Goal: Task Accomplishment & Management: Manage account settings

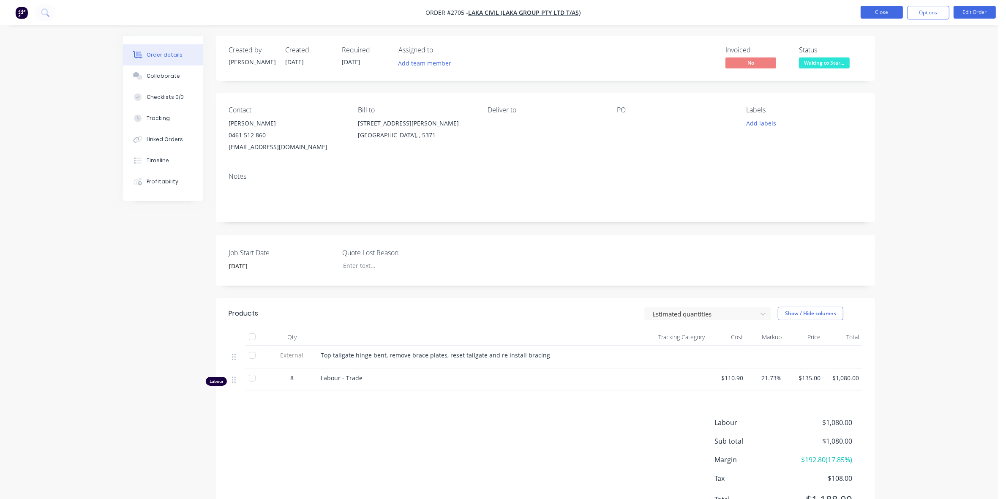
click at [872, 11] on button "Close" at bounding box center [882, 12] width 42 height 13
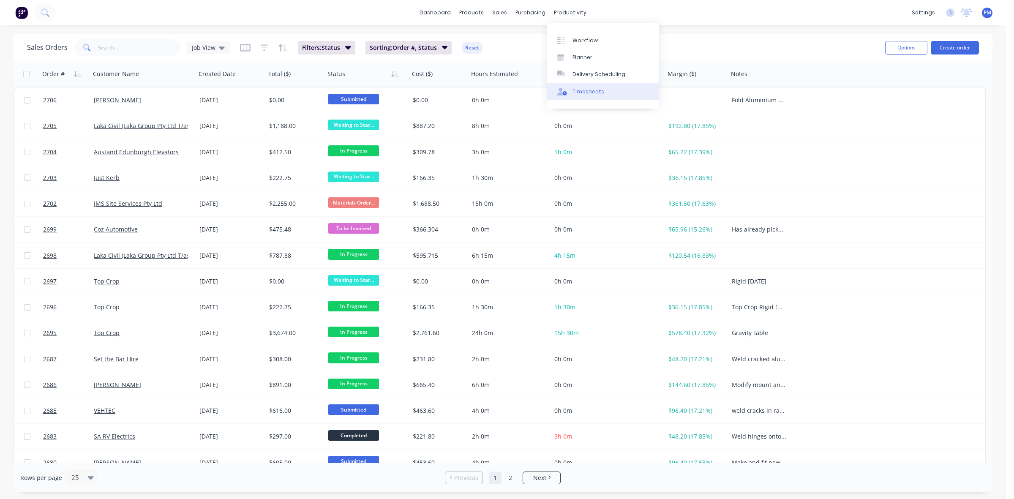
click at [588, 90] on div "Timesheets" at bounding box center [589, 92] width 32 height 8
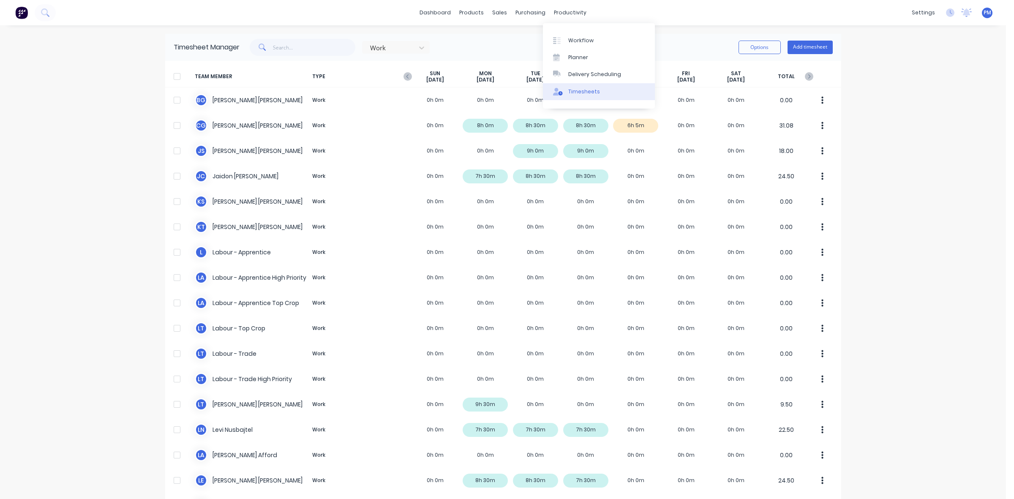
click at [583, 90] on div "Timesheets" at bounding box center [585, 92] width 32 height 8
click at [584, 90] on div "Timesheets" at bounding box center [585, 92] width 32 height 8
click at [578, 58] on div "Planner" at bounding box center [579, 58] width 20 height 8
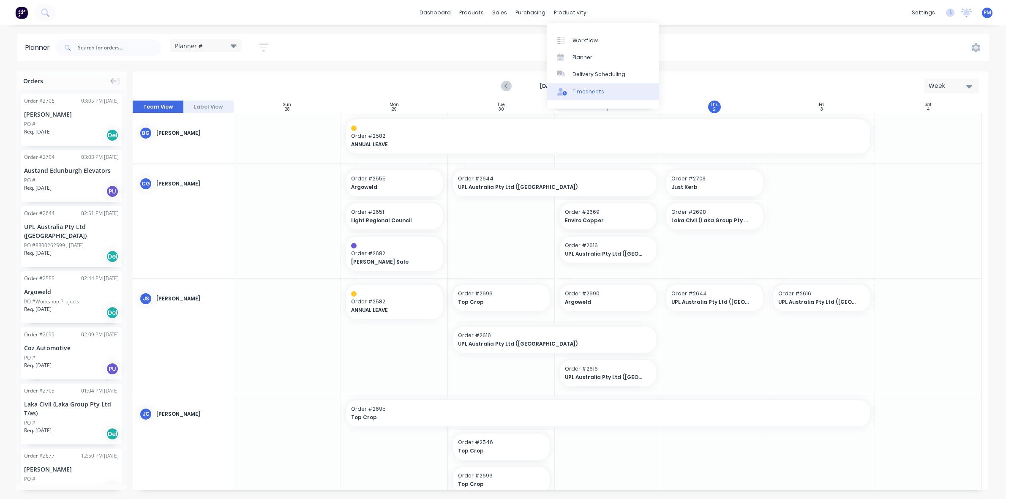
click at [578, 91] on div "Timesheets" at bounding box center [589, 92] width 32 height 8
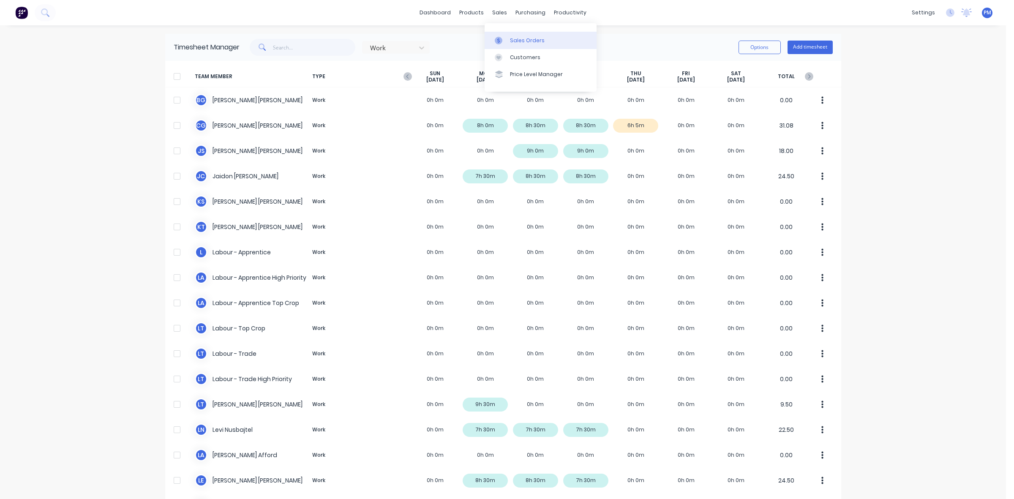
click at [512, 37] on div "Sales Orders" at bounding box center [527, 41] width 35 height 8
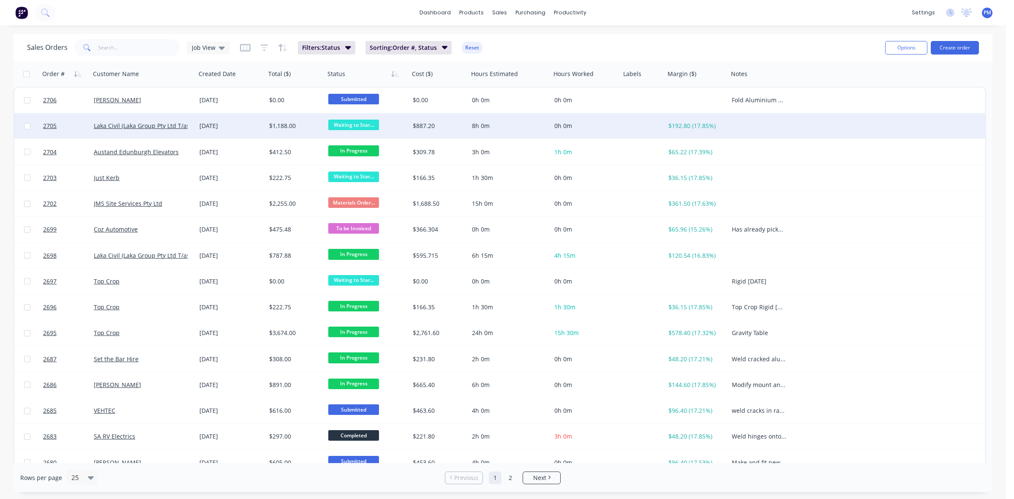
click at [254, 131] on div "[DATE]" at bounding box center [231, 125] width 70 height 25
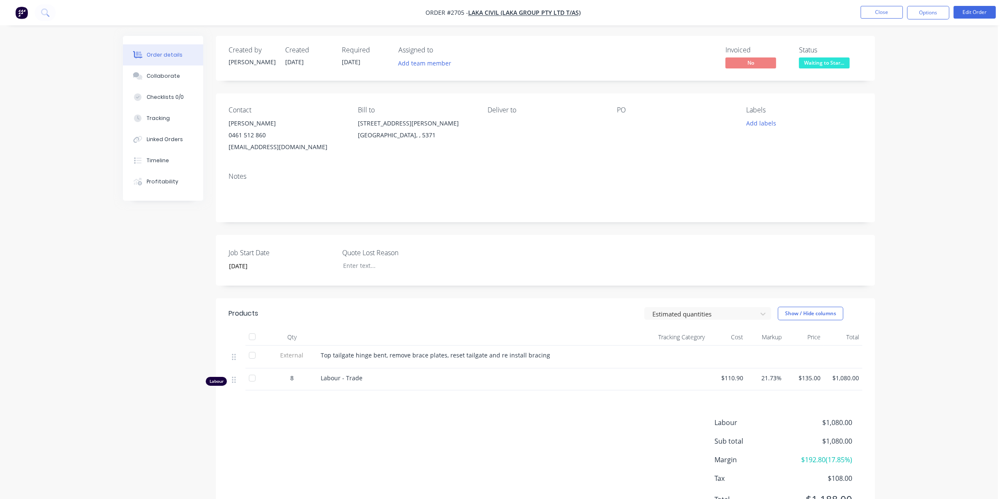
click at [320, 355] on div "Top tailgate hinge bent, remove brace plates, reset tailgate and re install bra…" at bounding box center [465, 357] width 296 height 23
drag, startPoint x: 320, startPoint y: 355, endPoint x: 548, endPoint y: 357, distance: 227.4
click at [548, 357] on div "Top tailgate hinge bent, remove brace plates, reset tailgate and re install bra…" at bounding box center [465, 355] width 289 height 9
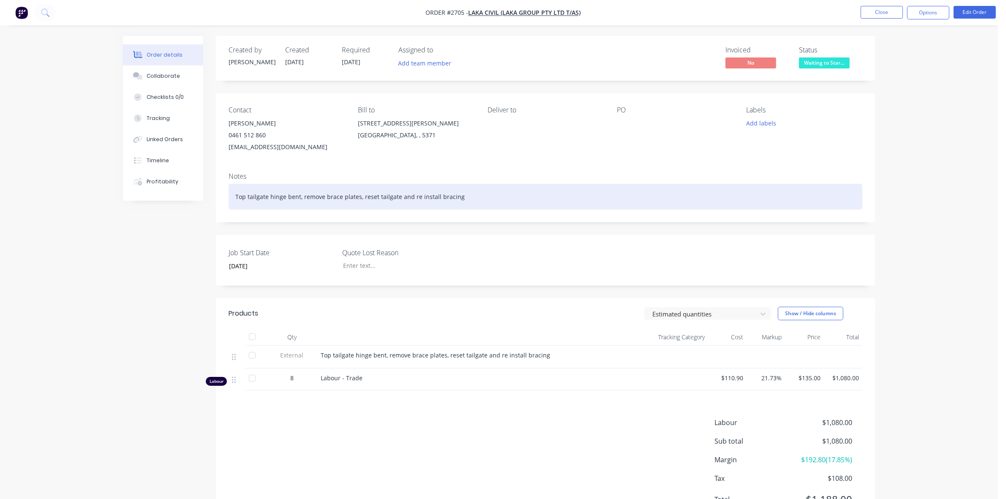
click at [475, 195] on div "Top tailgate hinge bent, remove brace plates, reset tailgate and re install bra…" at bounding box center [546, 197] width 634 height 26
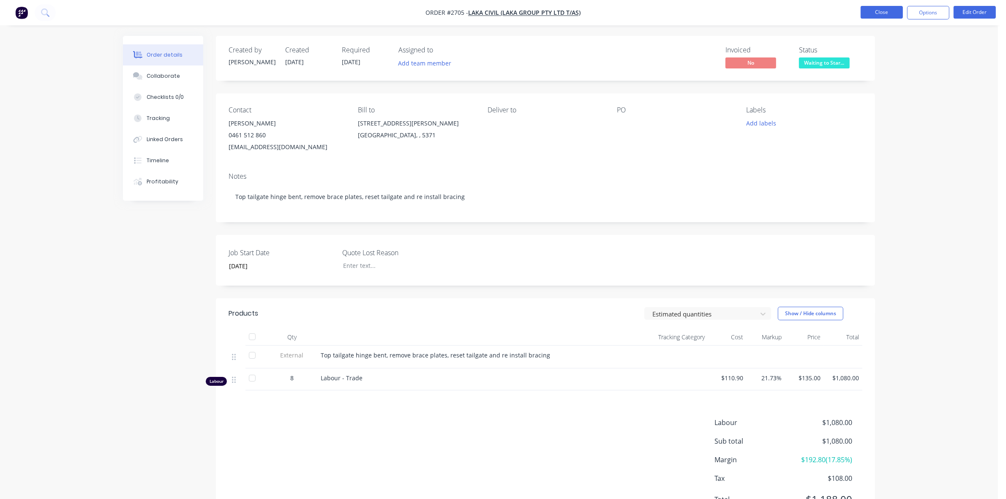
click at [889, 15] on button "Close" at bounding box center [882, 12] width 42 height 13
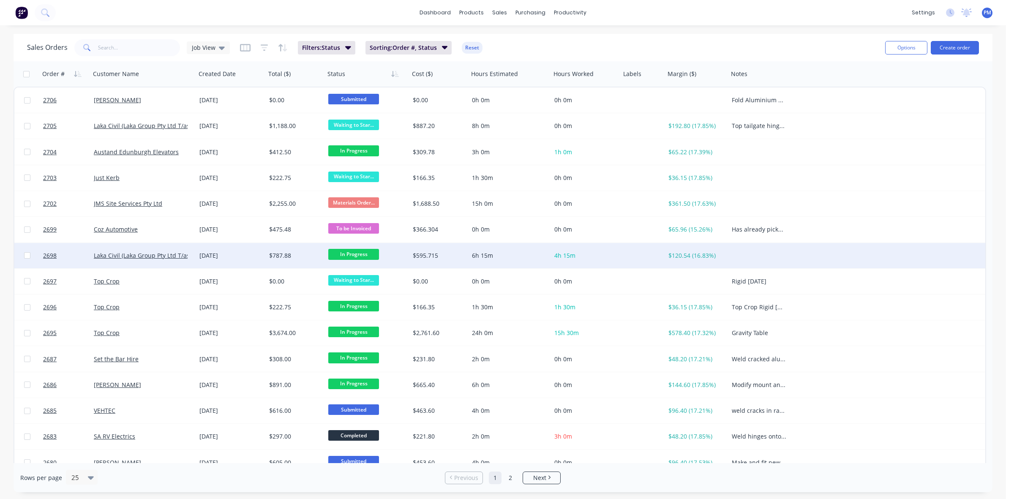
click at [252, 256] on div "[DATE]" at bounding box center [231, 255] width 63 height 8
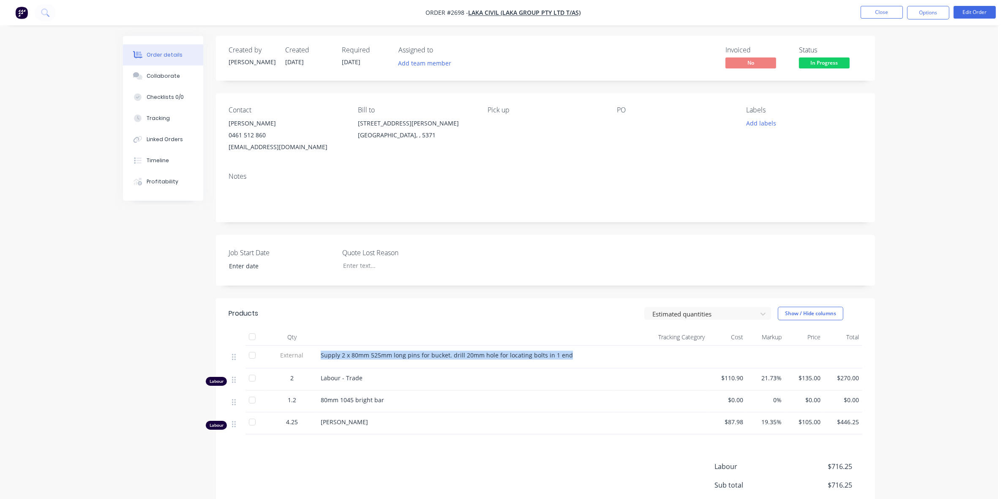
drag, startPoint x: 321, startPoint y: 356, endPoint x: 573, endPoint y: 360, distance: 251.9
click at [573, 360] on div "Supply 2 x 80mm 525mm long pins for bucket. drill 20mm hole for locating bolts …" at bounding box center [465, 355] width 289 height 9
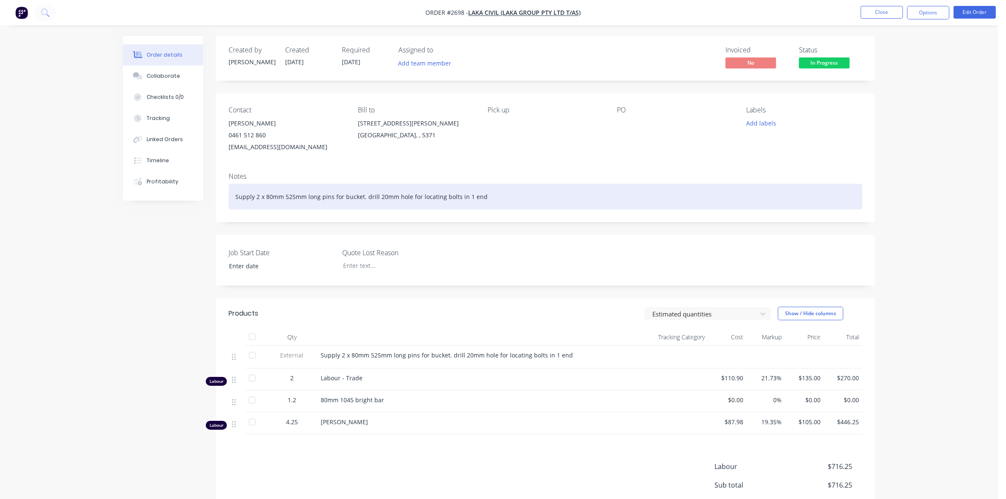
drag, startPoint x: 491, startPoint y: 196, endPoint x: 512, endPoint y: 191, distance: 22.0
click at [491, 196] on div "Supply 2 x 80mm 525mm long pins for bucket. drill 20mm hole for locating bolts …" at bounding box center [546, 197] width 634 height 26
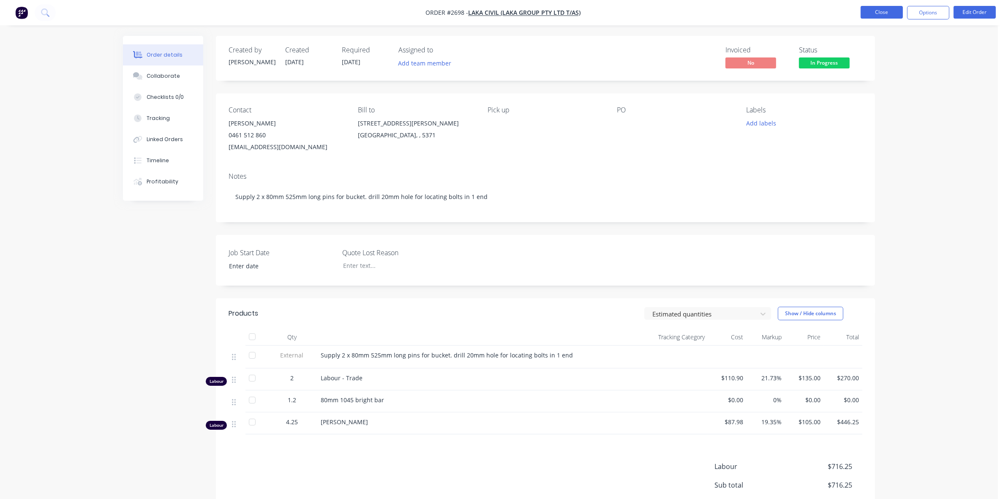
click at [878, 11] on button "Close" at bounding box center [882, 12] width 42 height 13
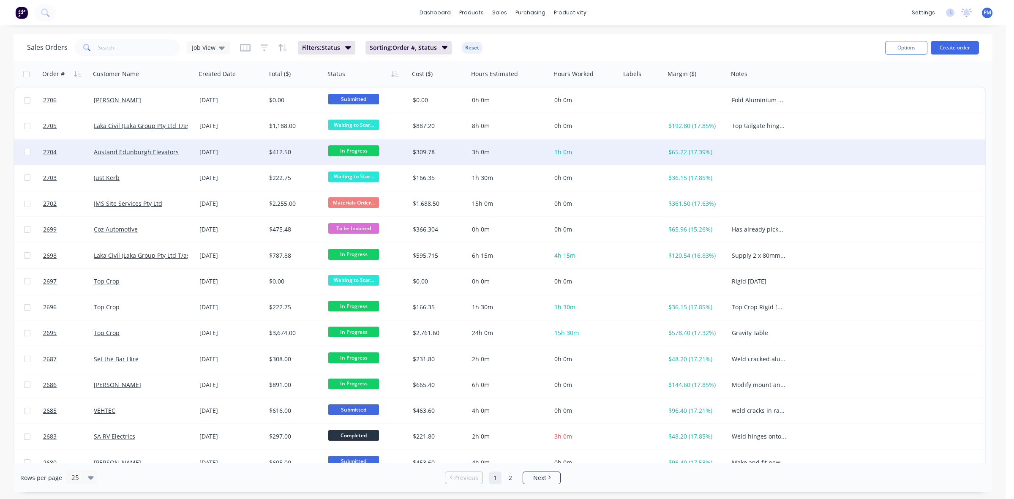
click at [242, 153] on div "[DATE]" at bounding box center [231, 152] width 63 height 8
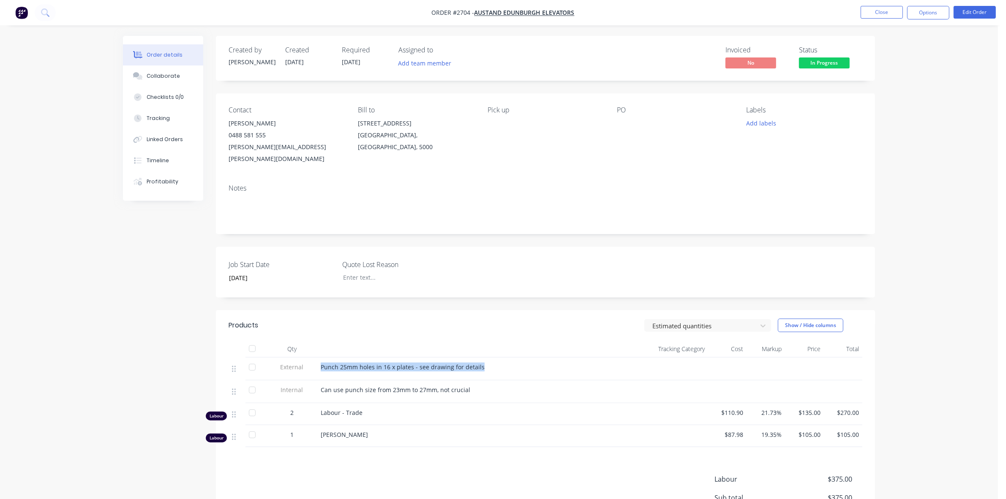
drag, startPoint x: 321, startPoint y: 355, endPoint x: 483, endPoint y: 354, distance: 161.5
click at [483, 363] on div "Punch 25mm holes in 16 x plates - see drawing for details" at bounding box center [465, 367] width 289 height 9
copy span "Punch 25mm holes in 16 x plates - see drawing for details"
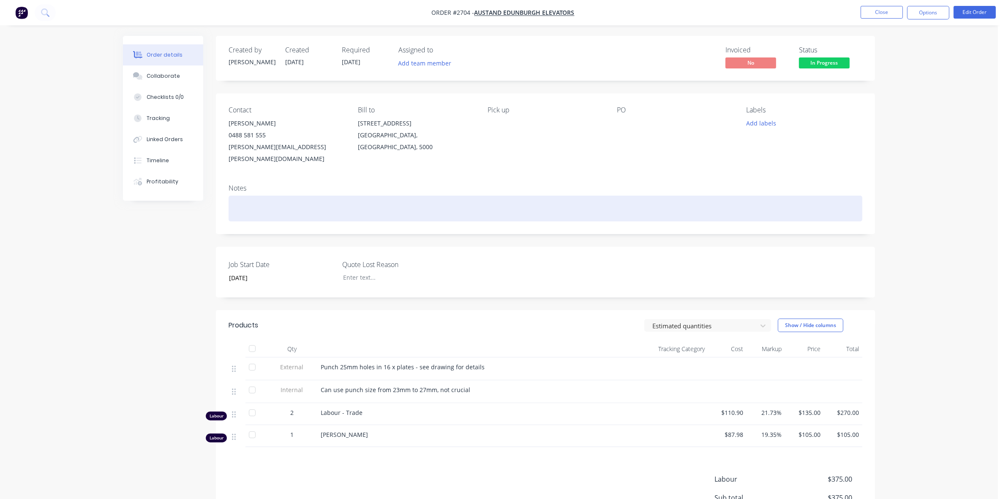
click at [253, 196] on div at bounding box center [546, 209] width 634 height 26
paste div
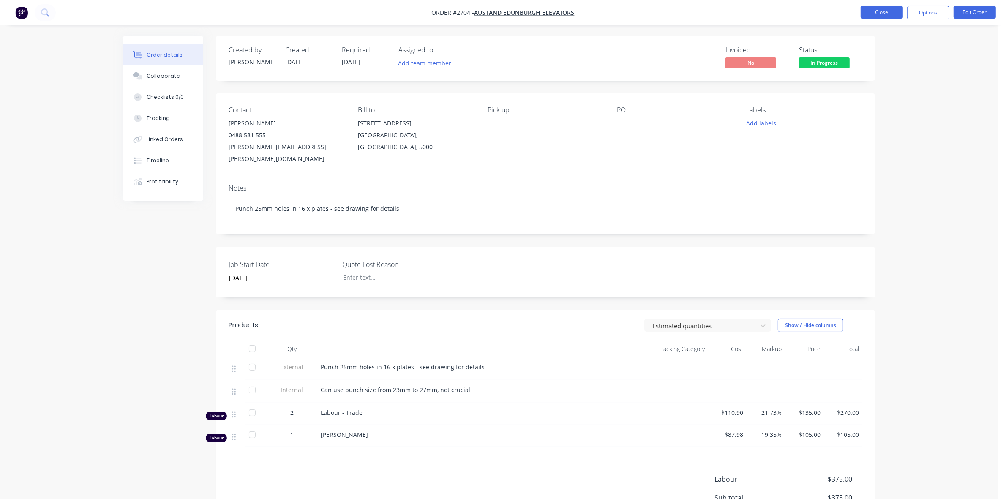
click at [879, 16] on button "Close" at bounding box center [882, 12] width 42 height 13
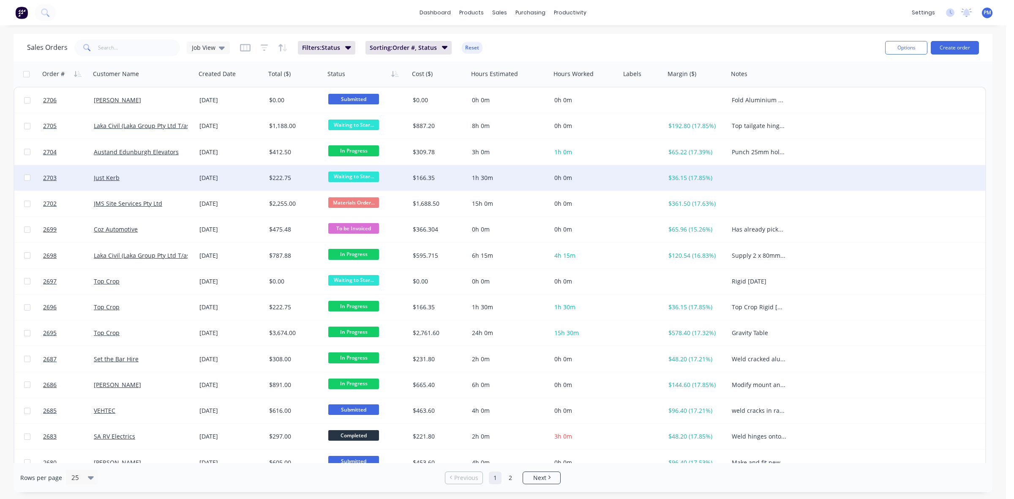
click at [250, 178] on div "[DATE]" at bounding box center [231, 178] width 63 height 8
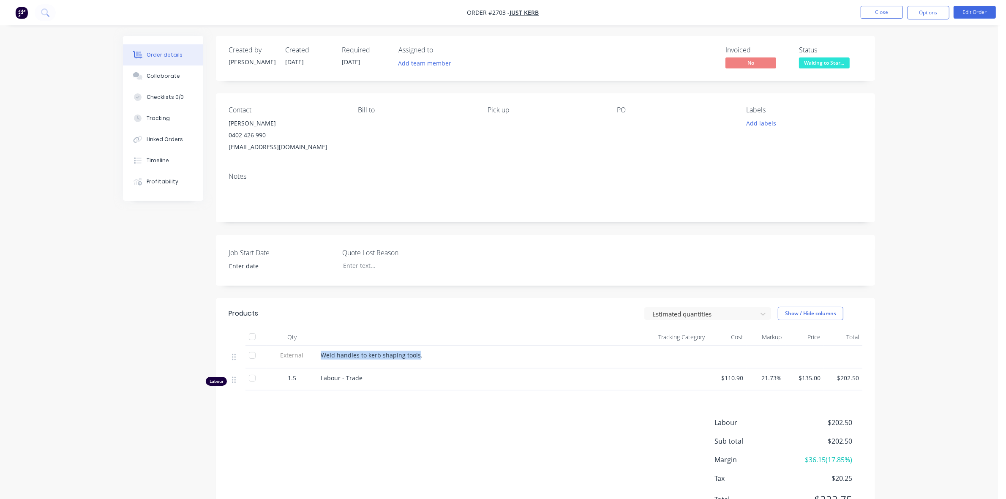
drag, startPoint x: 418, startPoint y: 354, endPoint x: 320, endPoint y: 352, distance: 97.7
click at [320, 352] on div "Weld handles to kerb shaping tools." at bounding box center [465, 357] width 296 height 23
copy span "Weld handles to kerb shaping tools"
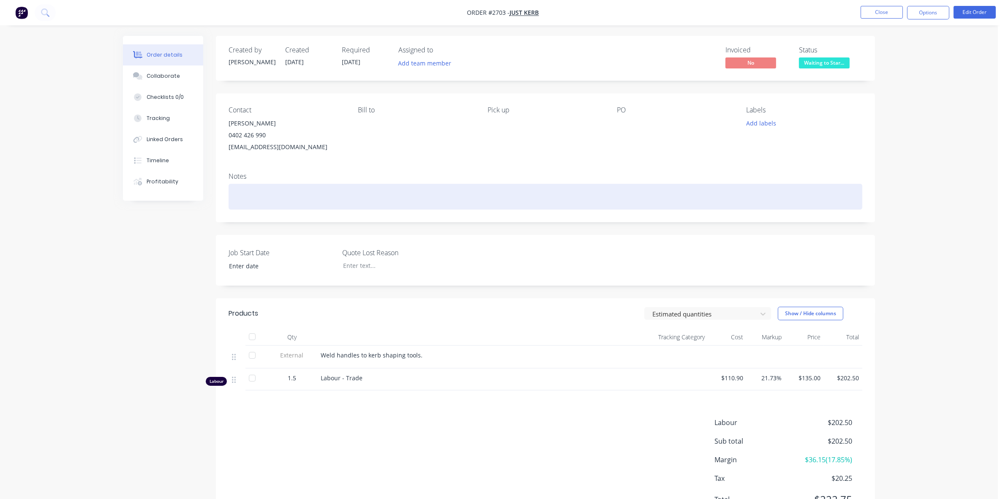
click at [269, 195] on div at bounding box center [546, 197] width 634 height 26
paste div
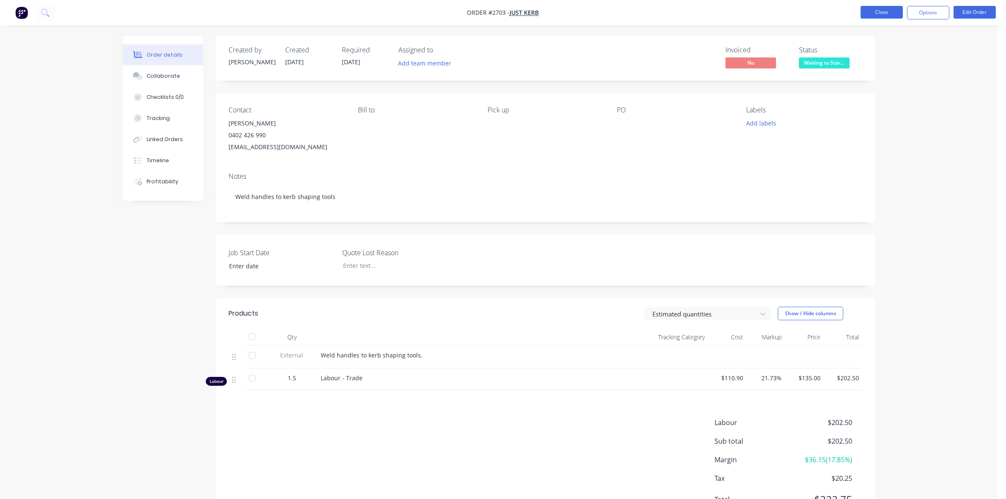
click at [875, 11] on button "Close" at bounding box center [882, 12] width 42 height 13
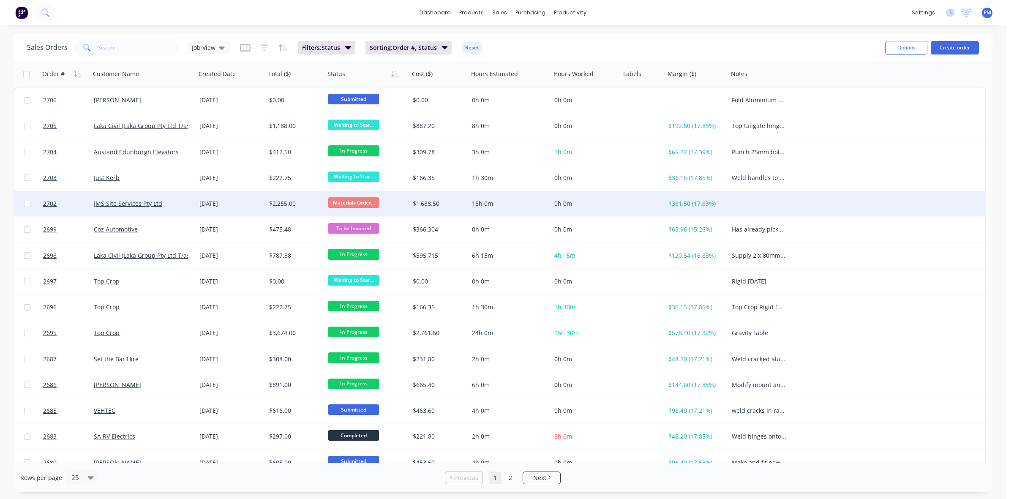
click at [249, 203] on div "[DATE]" at bounding box center [231, 204] width 63 height 8
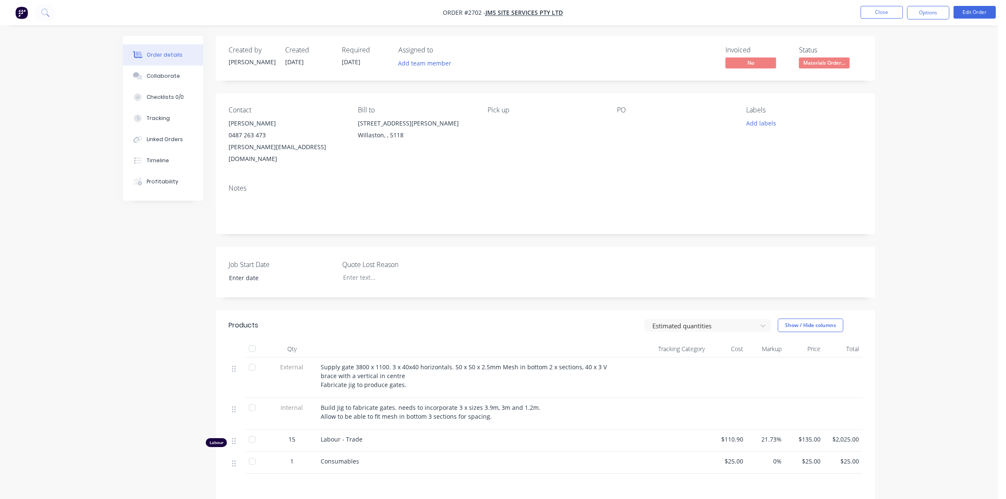
click at [407, 375] on div "Supply gate 3800 x 1100. 3 x 40x40 horizontals. 50 x 50 x 2.5mm Mesh in bottom …" at bounding box center [465, 376] width 289 height 27
click at [405, 366] on div "Supply gate 3800 x 1100. 3 x 40x40 horizontals. 50 x 50 x 2.5mm Mesh in bottom …" at bounding box center [465, 376] width 289 height 27
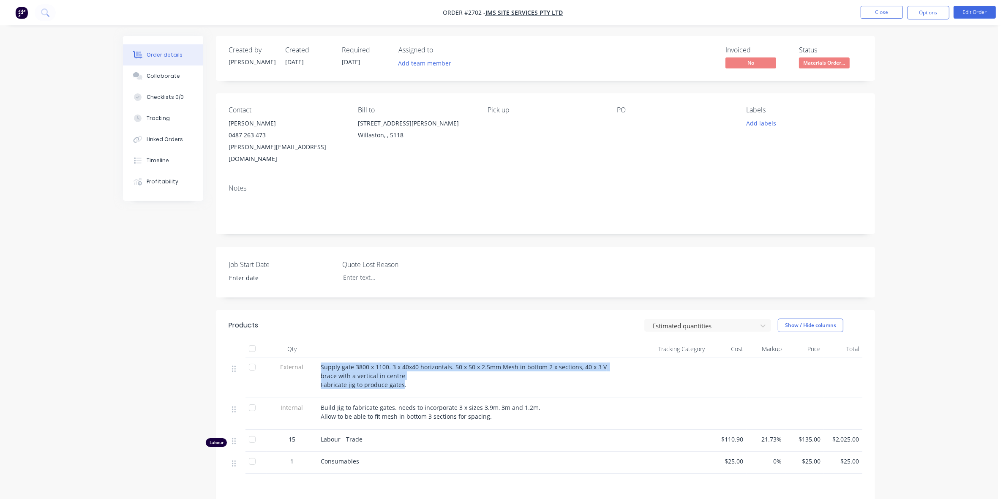
drag, startPoint x: 402, startPoint y: 372, endPoint x: 320, endPoint y: 353, distance: 83.7
click at [321, 363] on span "Supply gate 3800 x 1100. 3 x 40x40 horizontals. 50 x 50 x 2.5mm Mesh in bottom …" at bounding box center [465, 376] width 288 height 26
copy span "Supply gate 3800 x 1100. 3 x 40x40 horizontals. 50 x 50 x 2.5mm Mesh in bottom …"
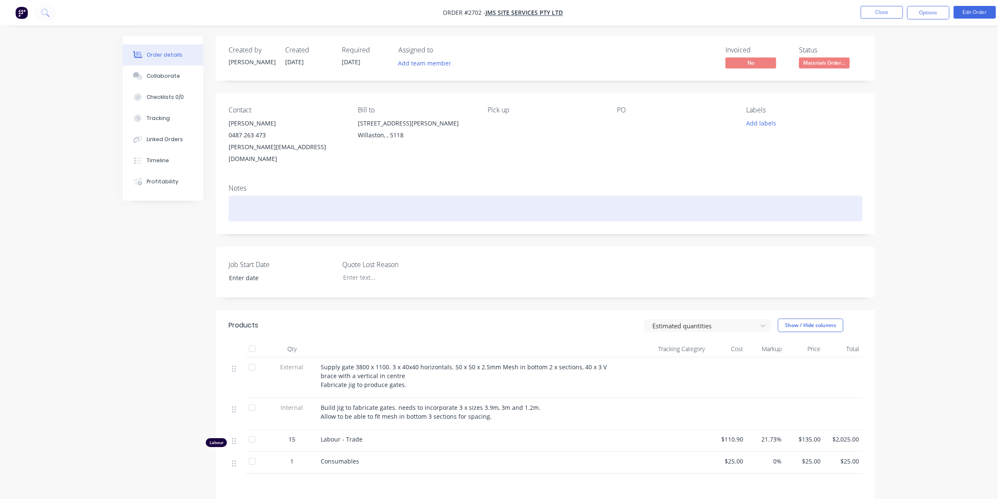
click at [249, 196] on div at bounding box center [546, 209] width 634 height 26
paste div
click at [597, 199] on div "Supply gate 3800 x 1100. 3 x 40x40 horizontals. 50 x 50 x 2.5mm Mesh in bottom …" at bounding box center [546, 209] width 634 height 26
click at [690, 196] on div "Supply gate 3800 x 1100. 3 x 40x40 horizontals. 50 x 50 x 2.5mm Mesh in bottom …" at bounding box center [546, 209] width 634 height 26
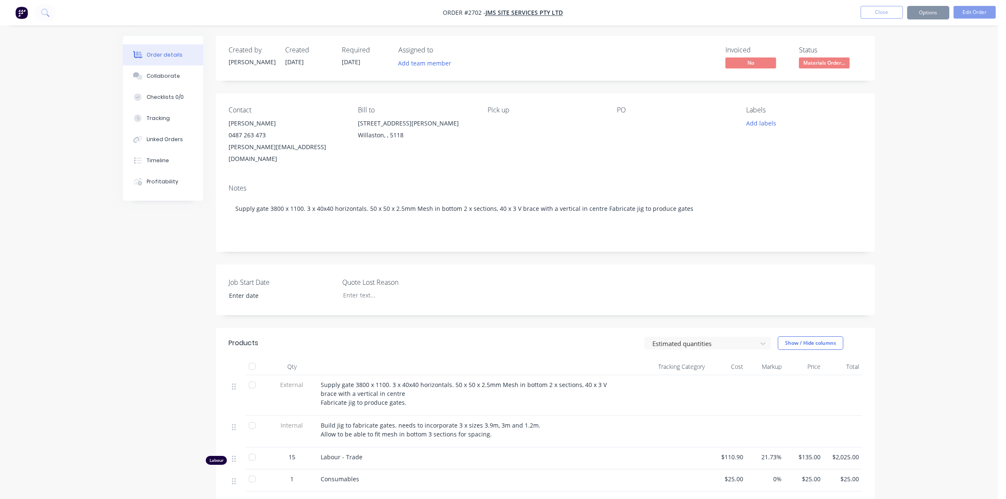
click at [489, 421] on div "Build Jig to fabricate gates. needs to incorporate 3 x sizes 3.9m, 3m and 1.2m.…" at bounding box center [465, 430] width 289 height 18
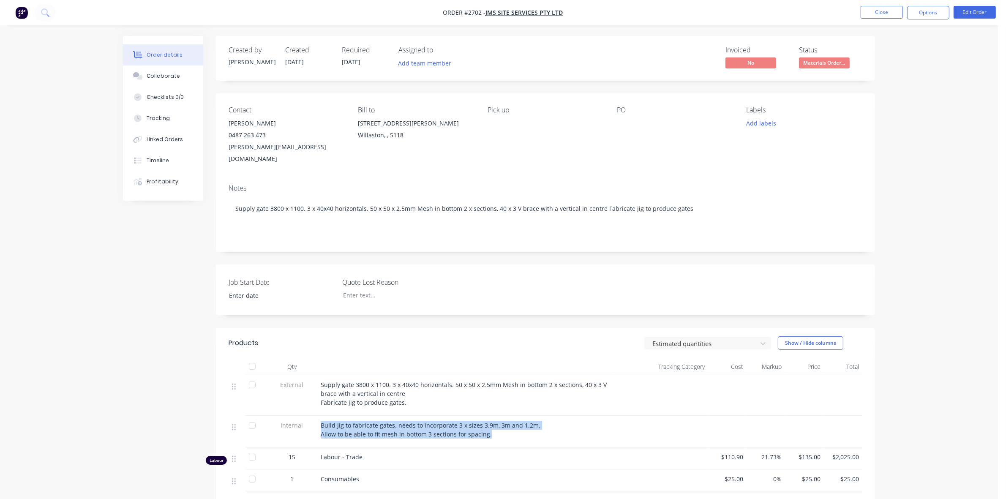
drag, startPoint x: 321, startPoint y: 413, endPoint x: 491, endPoint y: 430, distance: 170.8
click at [491, 430] on div "Build Jig to fabricate gates. needs to incorporate 3 x sizes 3.9m, 3m and 1.2m.…" at bounding box center [465, 432] width 296 height 32
copy div "Build Jig to fabricate gates. needs to incorporate 3 x sizes 3.9m, 3m and 1.2m.…"
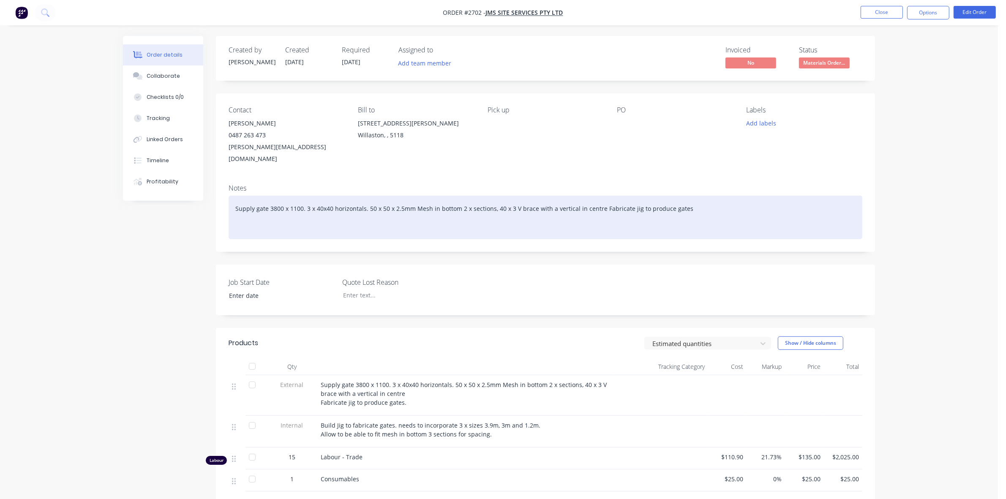
click at [256, 212] on div "Supply gate 3800 x 1100. 3 x 40x40 horizontals. 50 x 50 x 2.5mm Mesh in bottom …" at bounding box center [546, 218] width 634 height 44
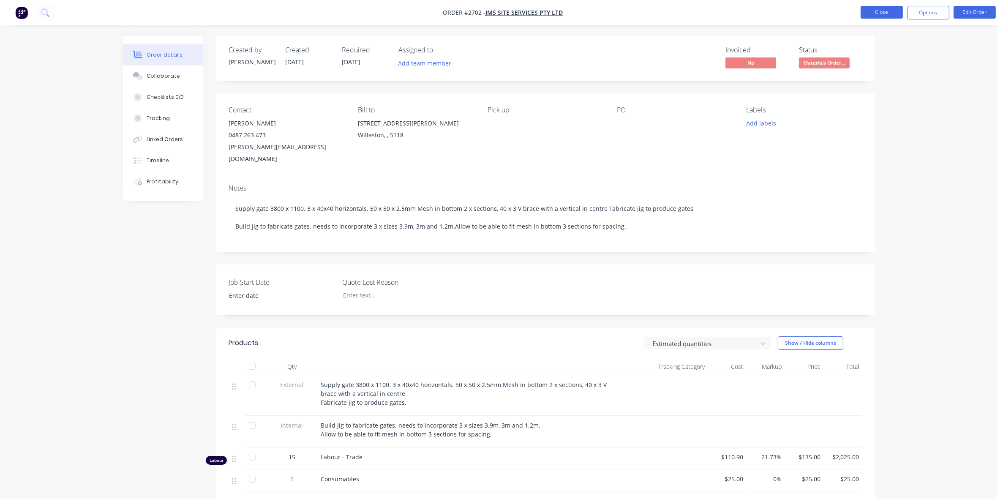
click at [890, 14] on button "Close" at bounding box center [882, 12] width 42 height 13
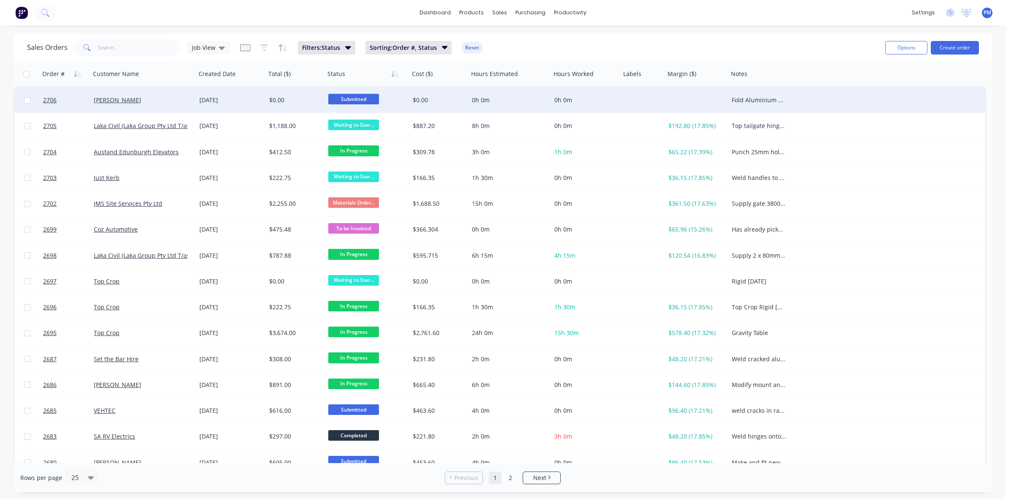
click at [168, 95] on div "[PERSON_NAME]" at bounding box center [143, 99] width 106 height 25
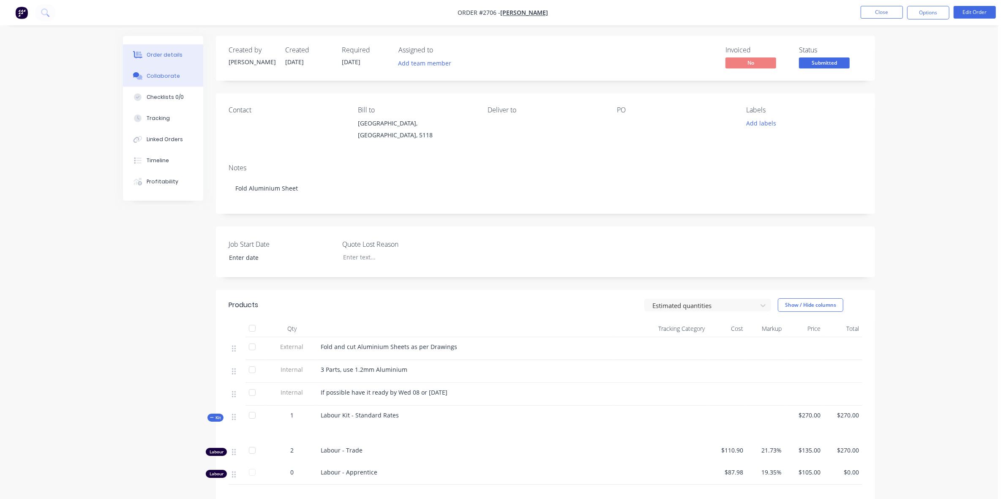
click at [150, 73] on div "Collaborate" at bounding box center [163, 76] width 33 height 8
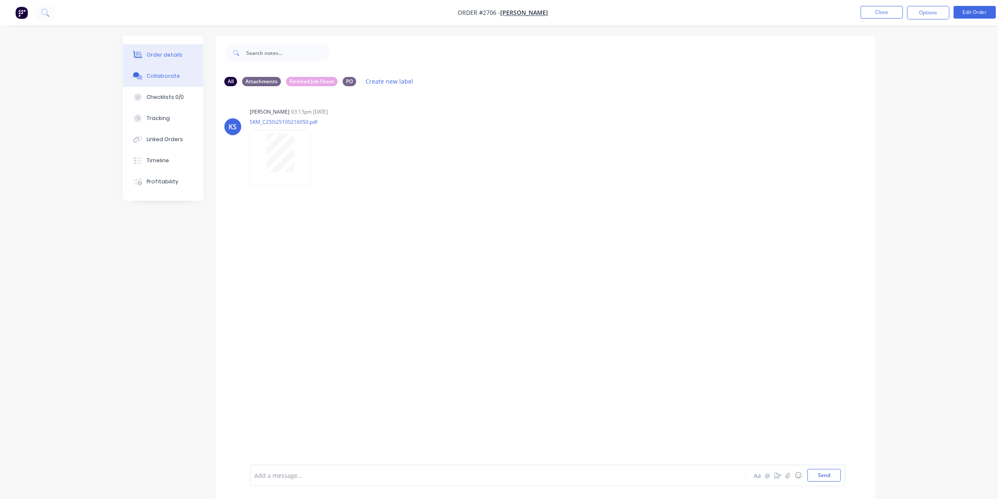
click at [159, 54] on div "Order details" at bounding box center [165, 55] width 36 height 8
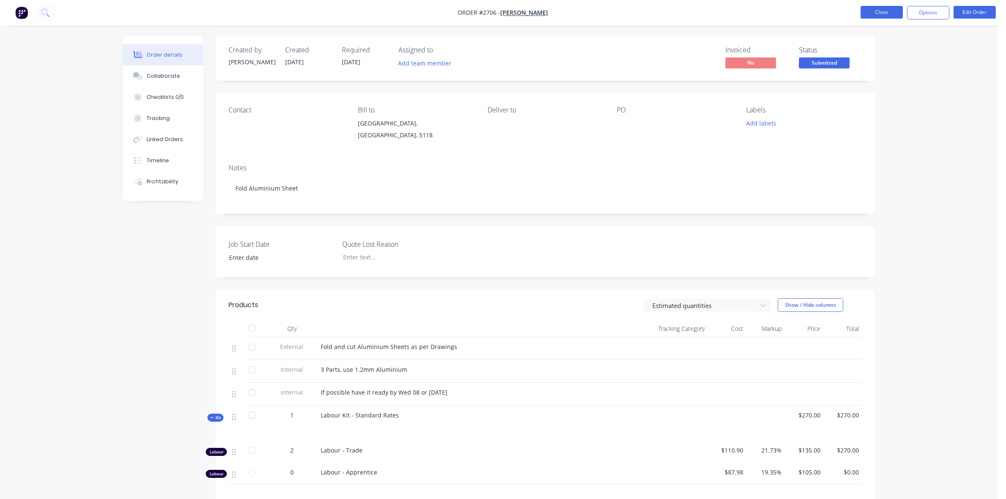
click at [896, 11] on button "Close" at bounding box center [882, 12] width 42 height 13
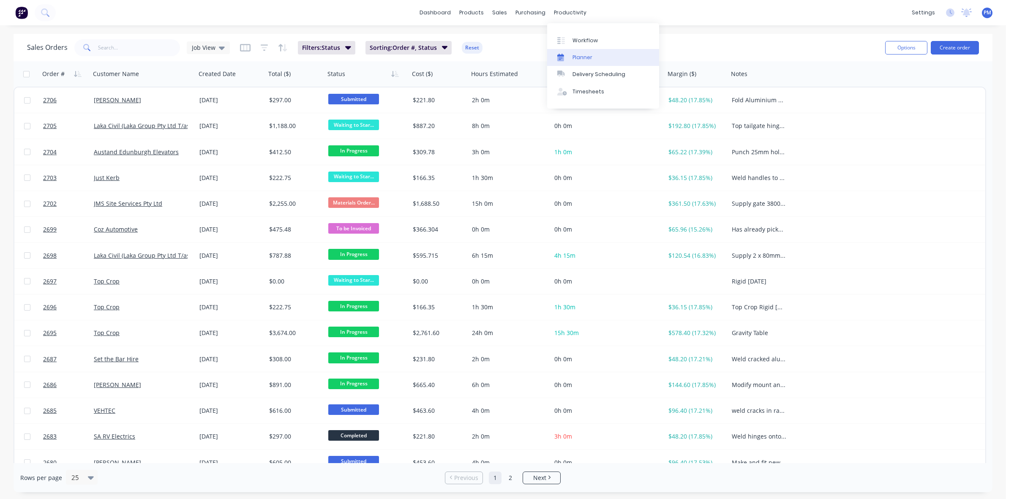
click at [575, 54] on div "Planner" at bounding box center [583, 58] width 20 height 8
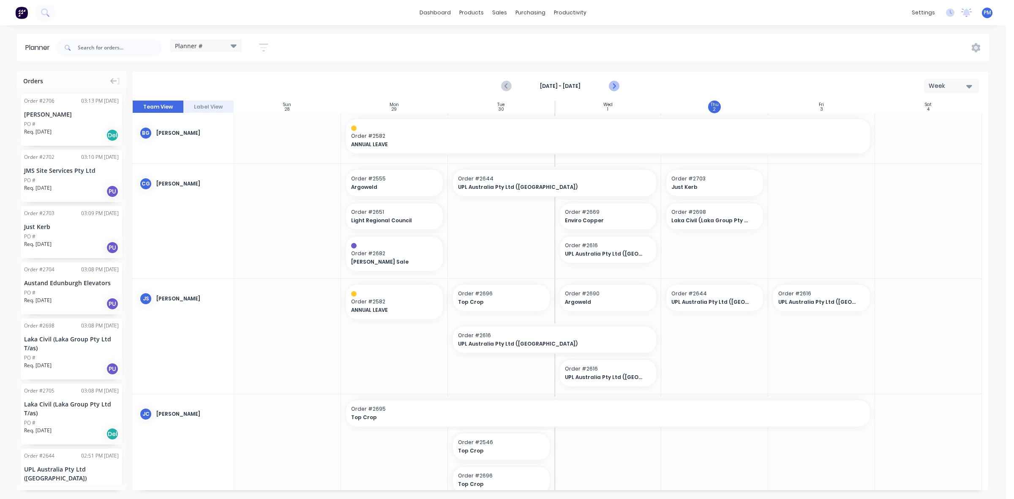
click at [611, 84] on icon "Next page" at bounding box center [614, 86] width 10 height 10
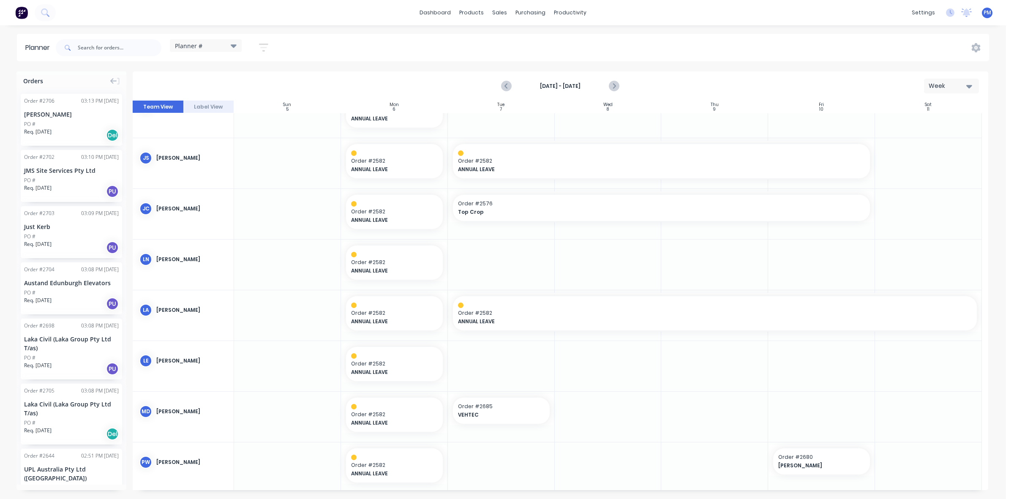
scroll to position [136, 0]
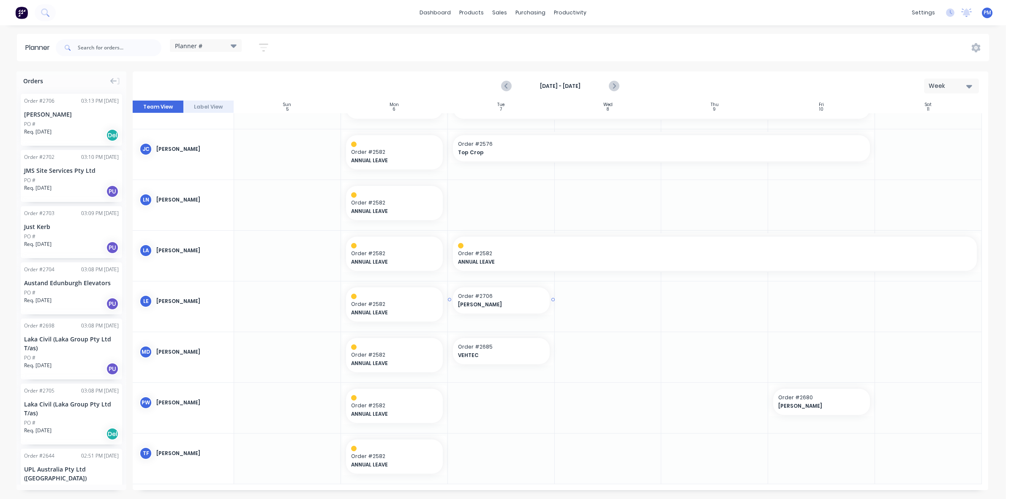
drag, startPoint x: 63, startPoint y: 109, endPoint x: 474, endPoint y: 309, distance: 457.1
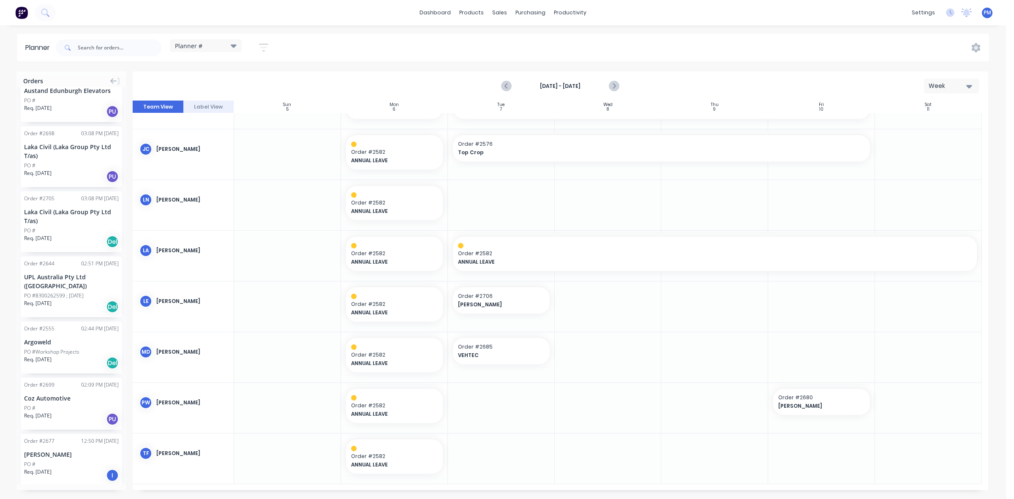
scroll to position [211, 0]
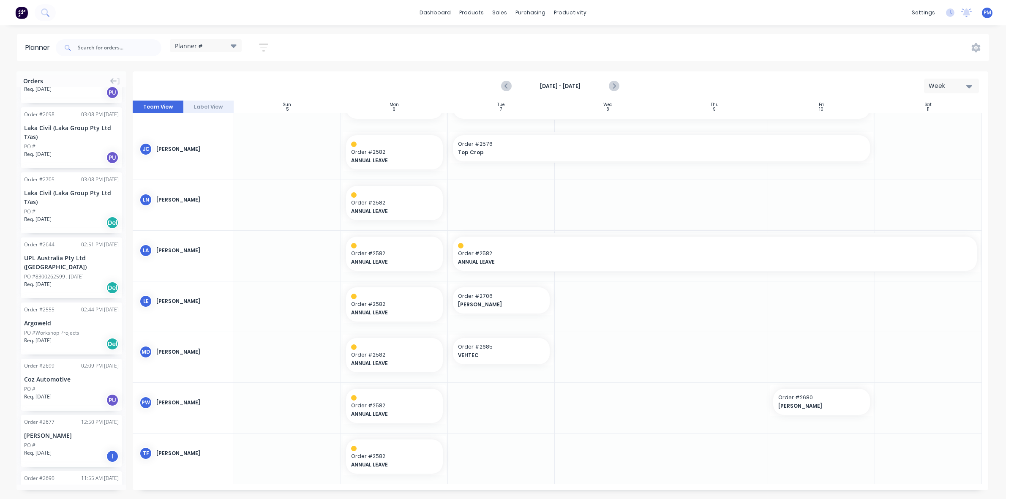
click at [75, 271] on div "UPL Australia Pty Ltd ([GEOGRAPHIC_DATA])" at bounding box center [71, 263] width 95 height 18
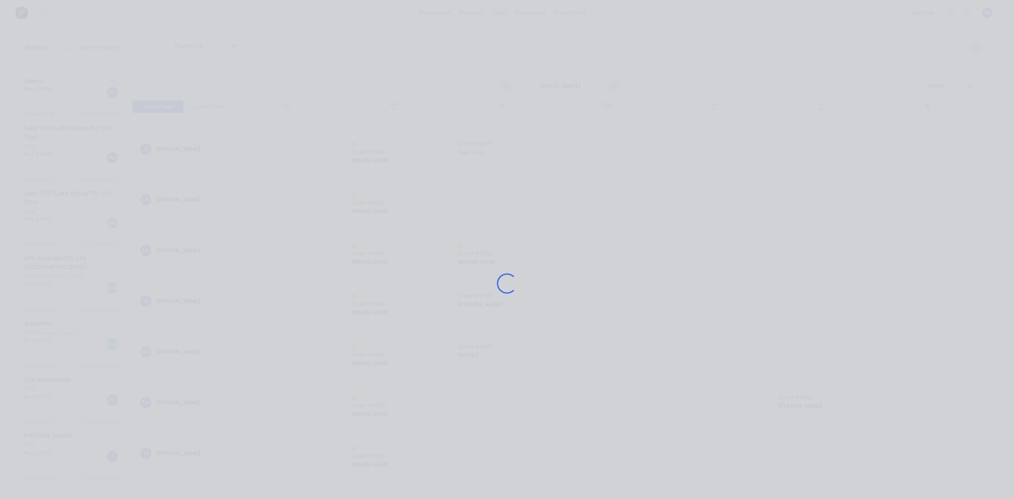
scroll to position [130, 0]
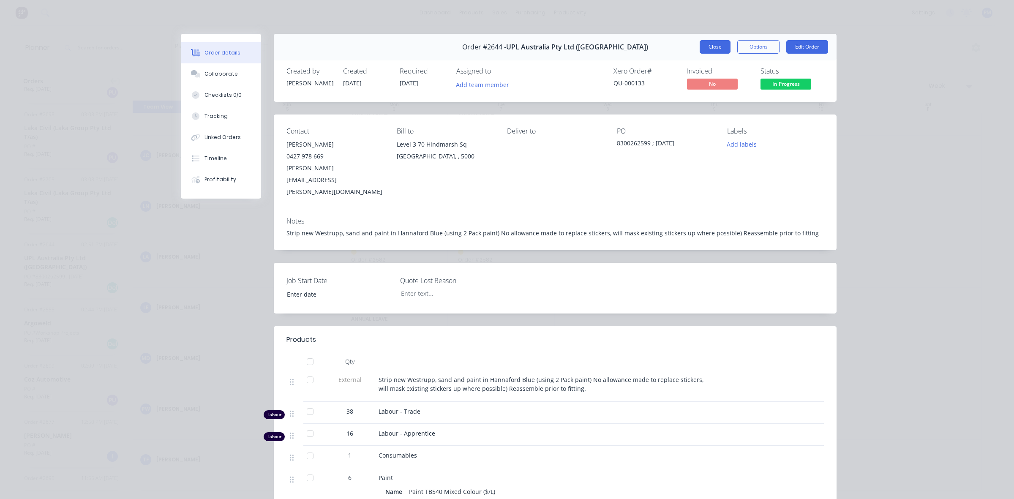
click at [709, 44] on button "Close" at bounding box center [715, 47] width 31 height 14
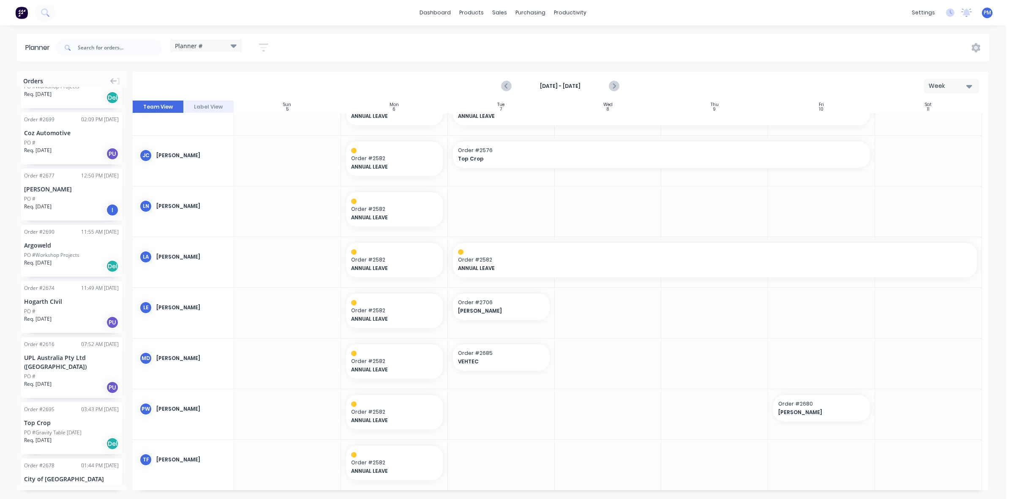
scroll to position [476, 0]
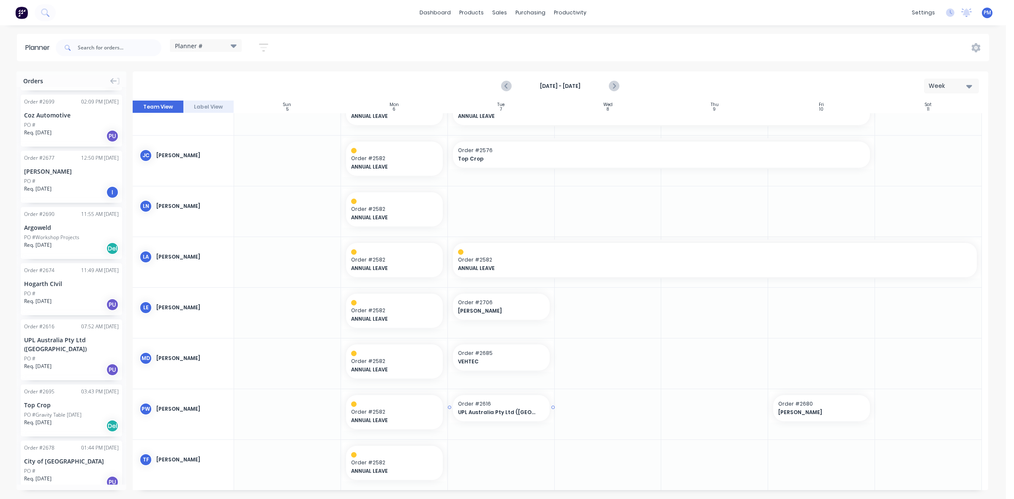
drag, startPoint x: 51, startPoint y: 345, endPoint x: 470, endPoint y: 404, distance: 423.3
drag, startPoint x: 550, startPoint y: 408, endPoint x: 622, endPoint y: 403, distance: 72.0
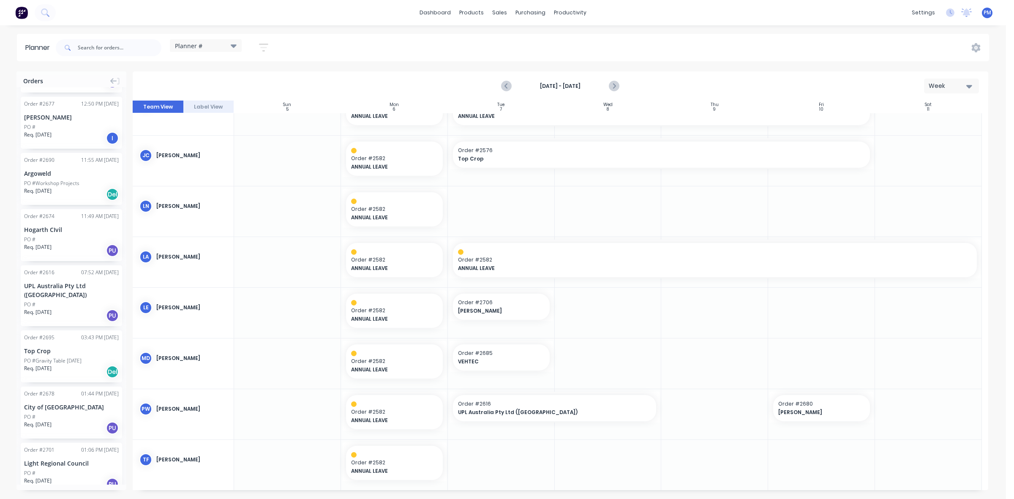
scroll to position [528, 0]
click at [502, 364] on span "VEHTEC" at bounding box center [497, 362] width 78 height 8
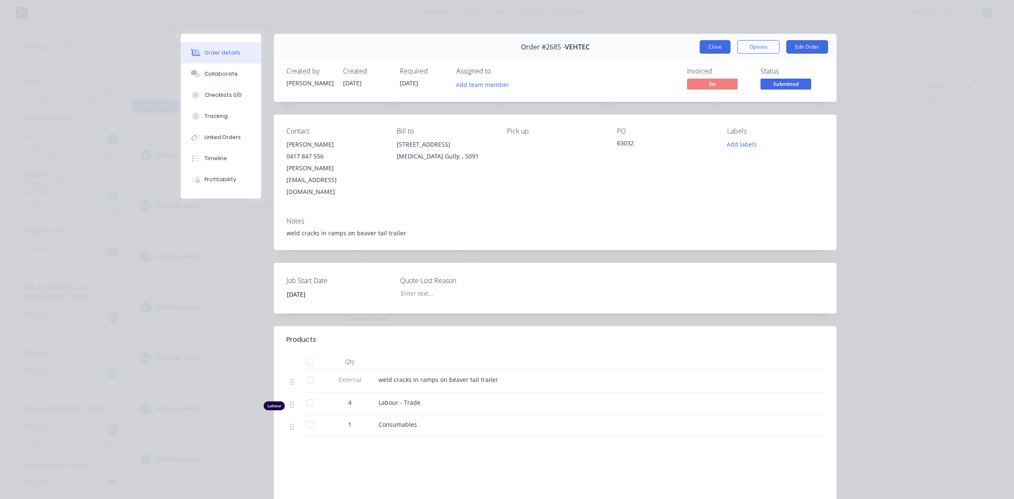
click at [719, 44] on button "Close" at bounding box center [715, 47] width 31 height 14
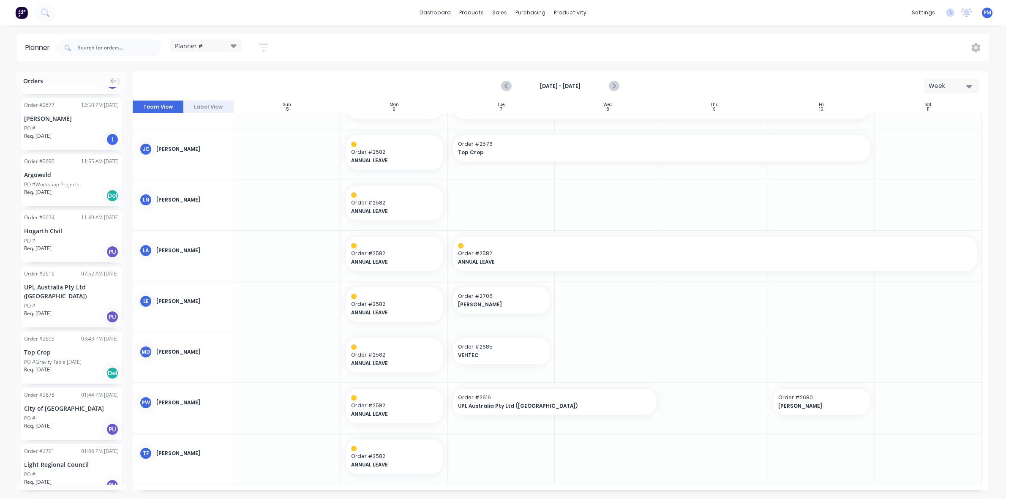
scroll to position [130, 0]
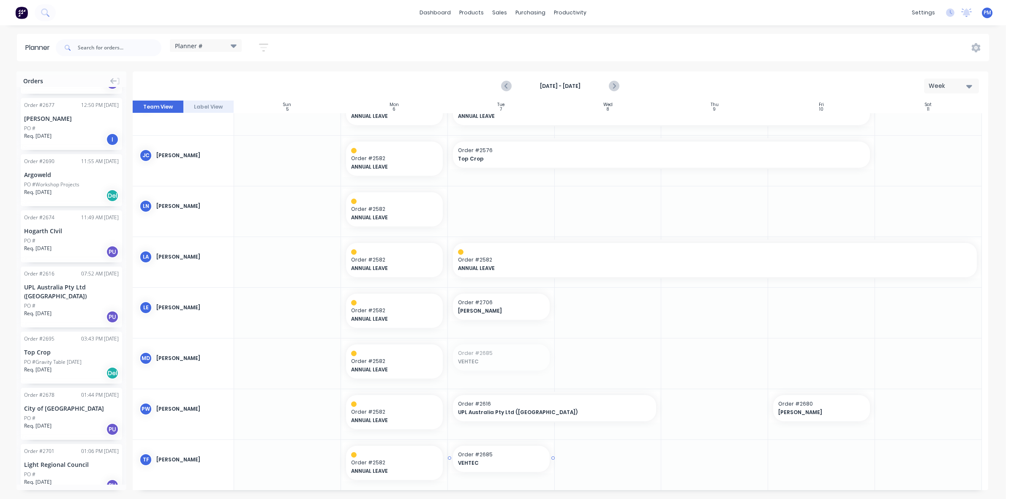
drag, startPoint x: 478, startPoint y: 353, endPoint x: 481, endPoint y: 459, distance: 105.7
drag, startPoint x: 52, startPoint y: 290, endPoint x: 478, endPoint y: 347, distance: 430.7
drag, startPoint x: 551, startPoint y: 356, endPoint x: 622, endPoint y: 356, distance: 71.0
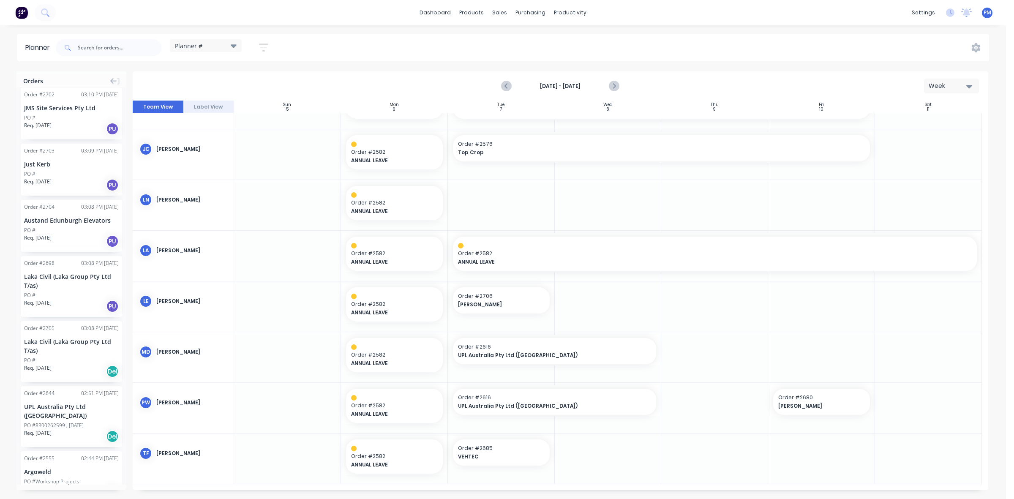
scroll to position [0, 0]
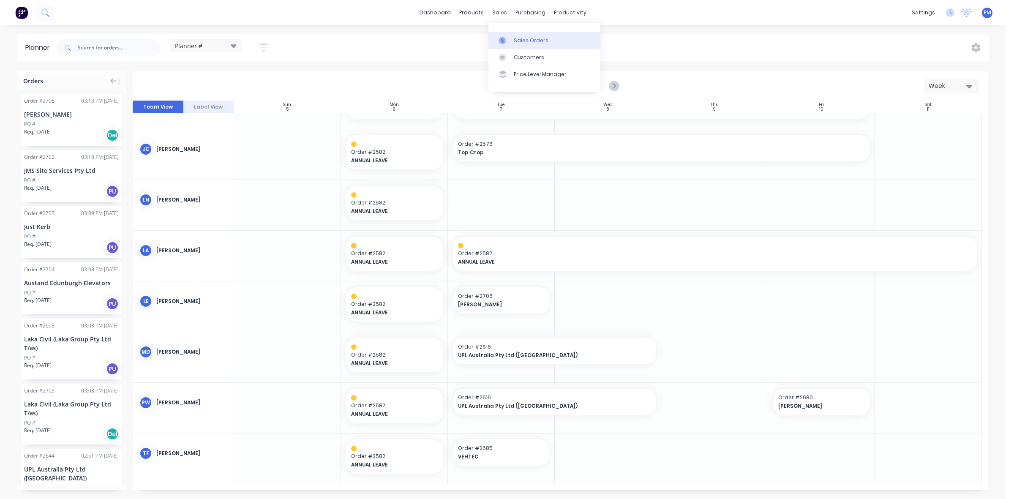
click at [523, 37] on div "Sales Orders" at bounding box center [531, 41] width 35 height 8
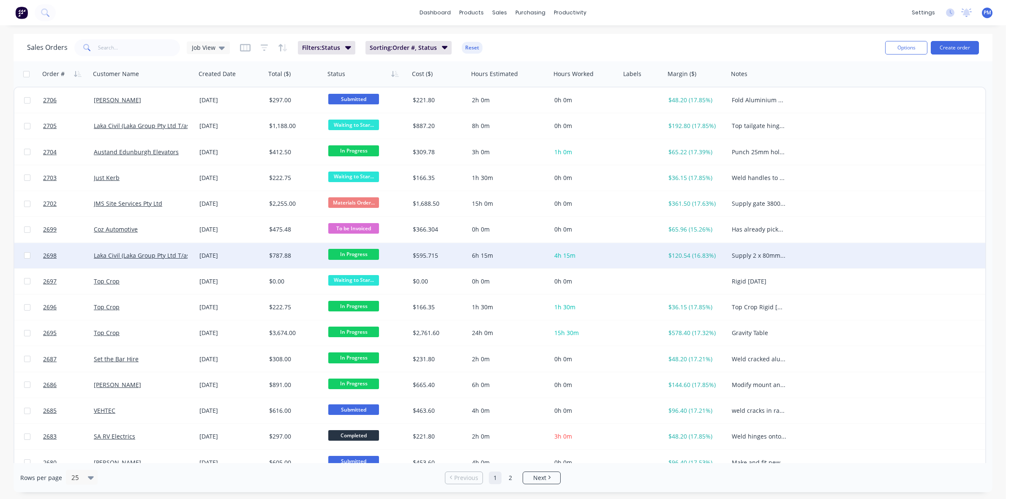
click at [251, 253] on div "[DATE]" at bounding box center [231, 255] width 63 height 8
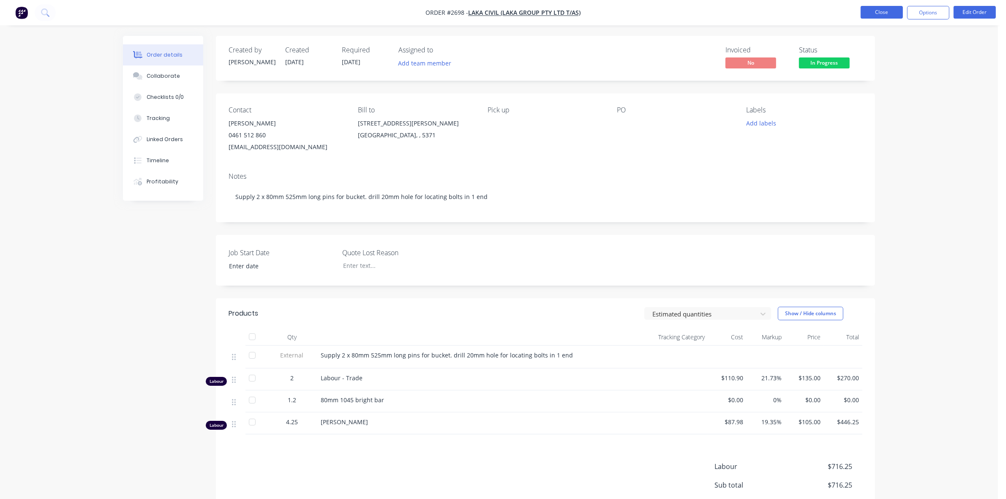
click at [893, 14] on button "Close" at bounding box center [882, 12] width 42 height 13
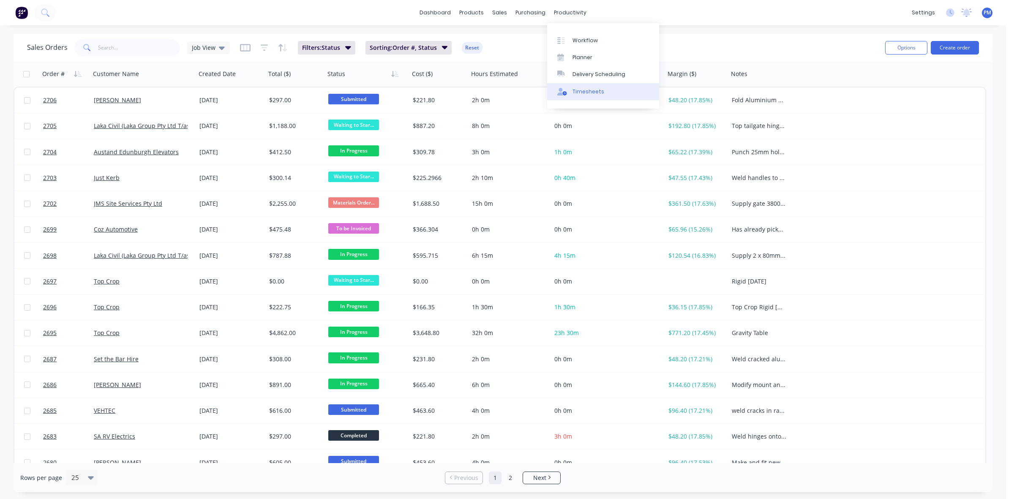
click at [576, 90] on div "Timesheets" at bounding box center [589, 92] width 32 height 8
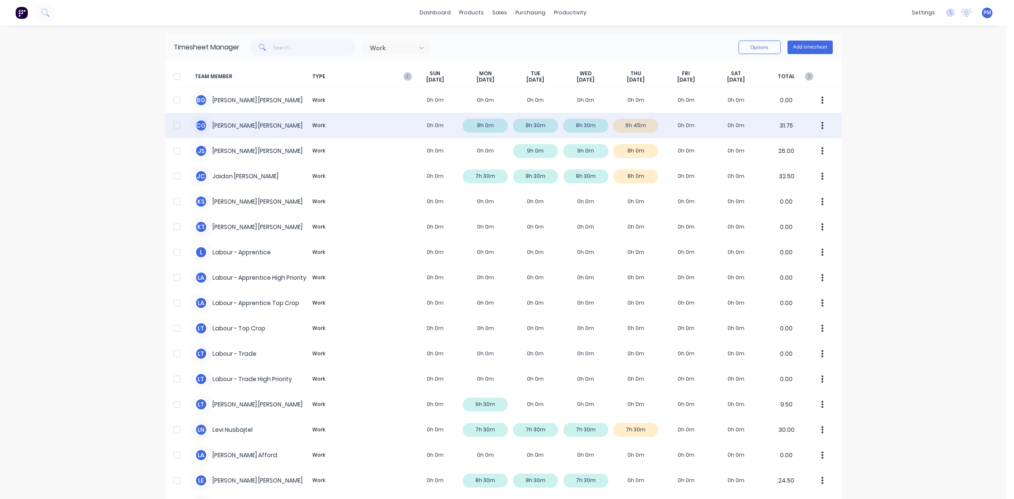
click at [645, 125] on div "C G [PERSON_NAME] Work 0h 0m 8h 0m 8h 30m 8h 30m 6h 45m 0h 0m 0h 0m 31.75" at bounding box center [503, 125] width 676 height 25
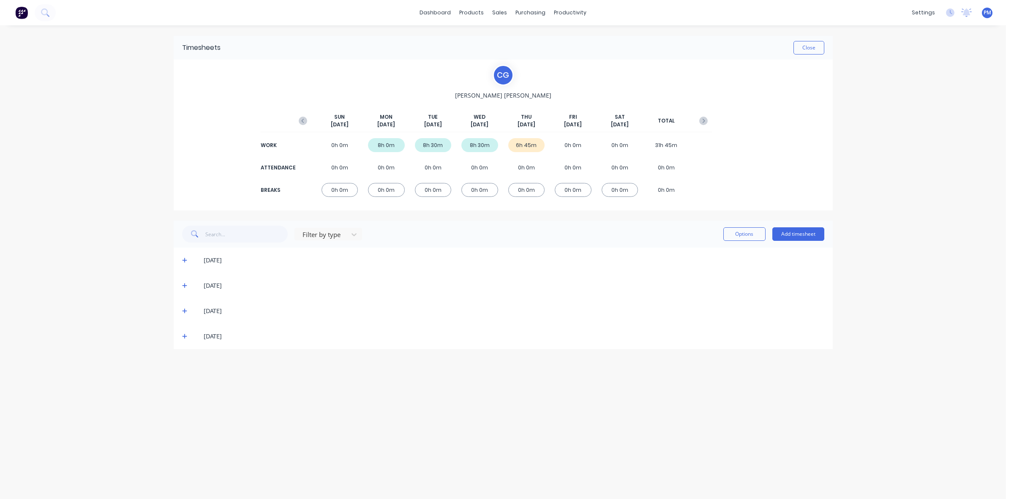
click at [185, 337] on icon at bounding box center [184, 336] width 5 height 5
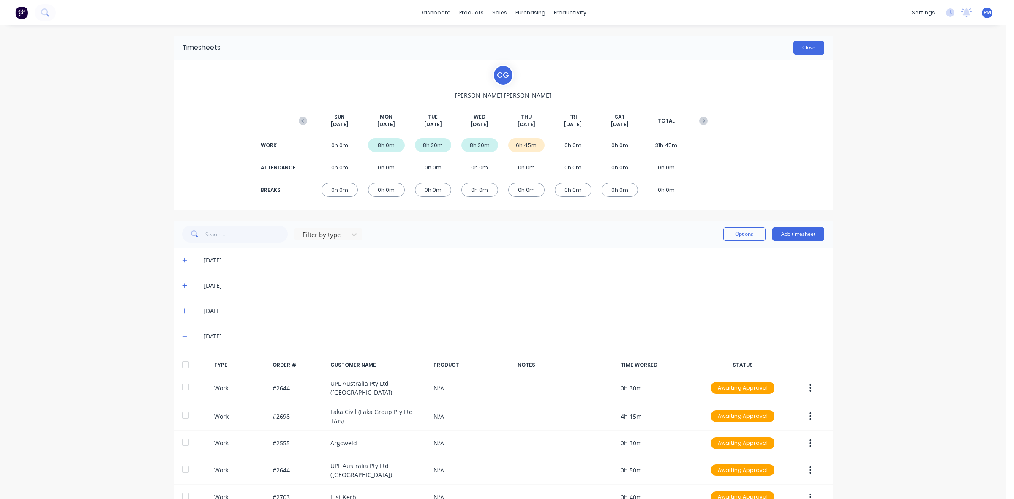
click at [814, 49] on button "Close" at bounding box center [809, 48] width 31 height 14
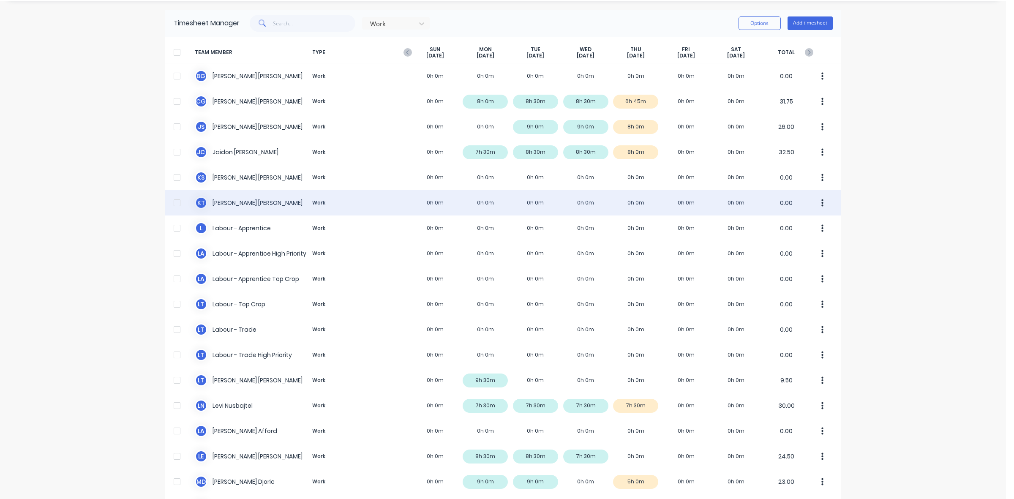
scroll to position [106, 0]
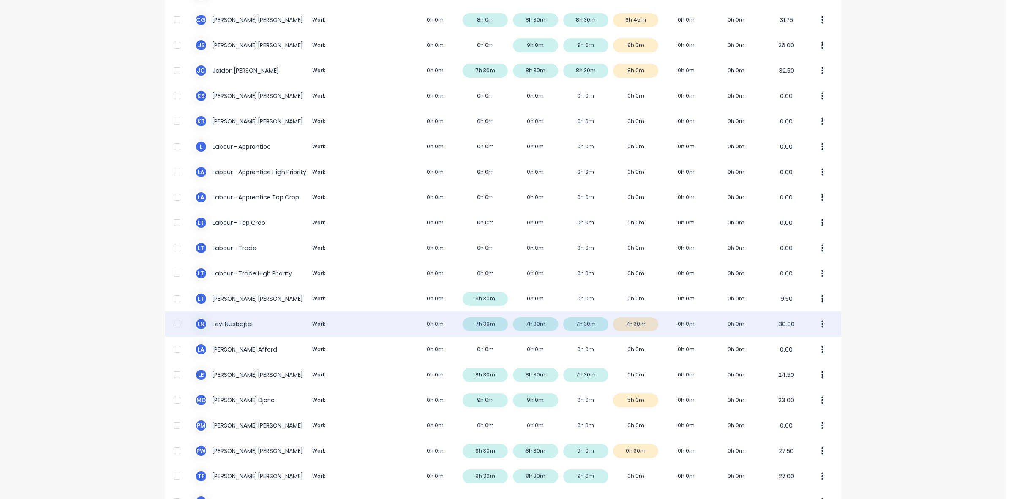
click at [643, 325] on div "[PERSON_NAME] Nusbajtel Work 0h 0m 7h 30m 7h 30m 7h 30m 7h 30m 0h 0m 0h 0m 30.00" at bounding box center [503, 324] width 676 height 25
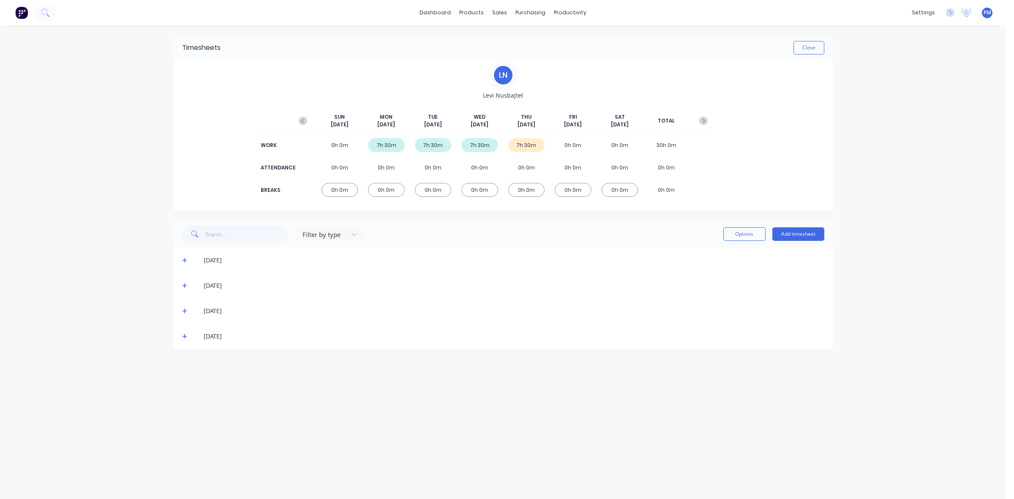
click at [186, 337] on icon at bounding box center [184, 336] width 5 height 6
click at [185, 337] on icon at bounding box center [184, 336] width 5 height 6
click at [818, 48] on button "Close" at bounding box center [809, 48] width 31 height 14
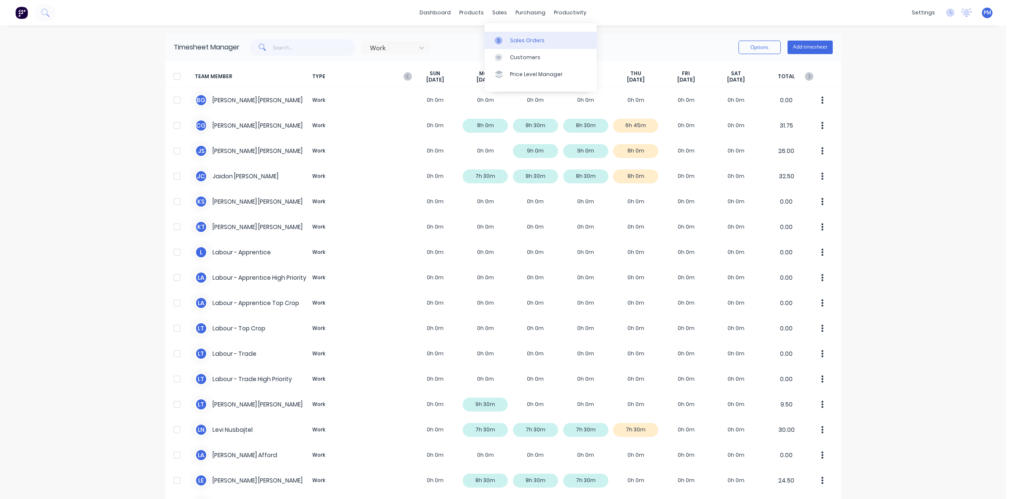
click at [518, 37] on div "Sales Orders" at bounding box center [527, 41] width 35 height 8
